Goal: Navigation & Orientation: Find specific page/section

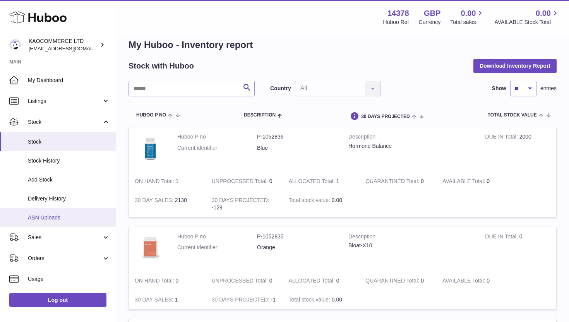
click at [55, 218] on span "ASN Uploads" at bounding box center [69, 217] width 82 height 7
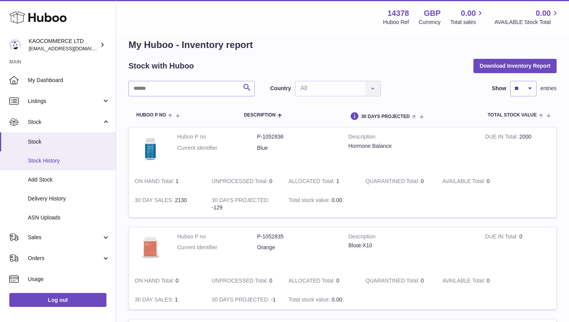
click at [59, 163] on span "Stock History" at bounding box center [69, 160] width 82 height 7
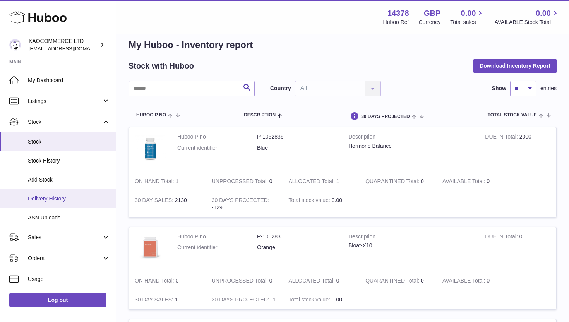
click at [75, 192] on link "Delivery History" at bounding box center [58, 198] width 116 height 19
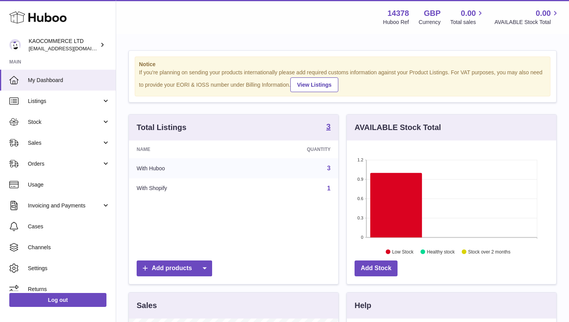
scroll to position [121, 210]
click at [87, 120] on span "Stock" at bounding box center [65, 122] width 74 height 7
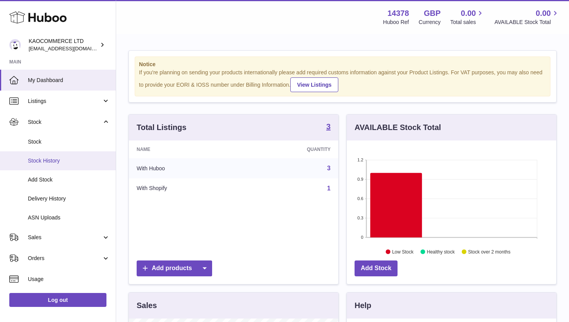
click at [65, 162] on span "Stock History" at bounding box center [69, 160] width 82 height 7
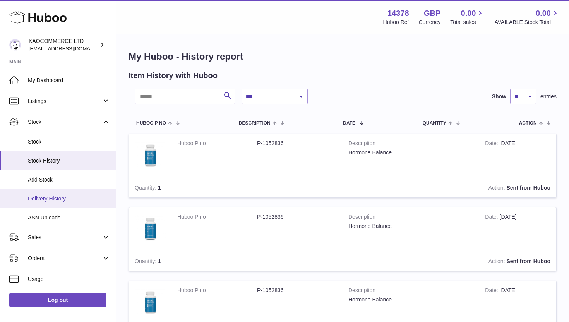
click at [64, 201] on span "Delivery History" at bounding box center [69, 198] width 82 height 7
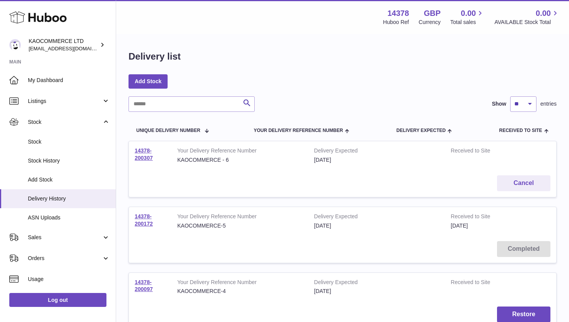
click at [225, 177] on td "Cancel" at bounding box center [343, 184] width 428 height 28
